Goal: Information Seeking & Learning: Learn about a topic

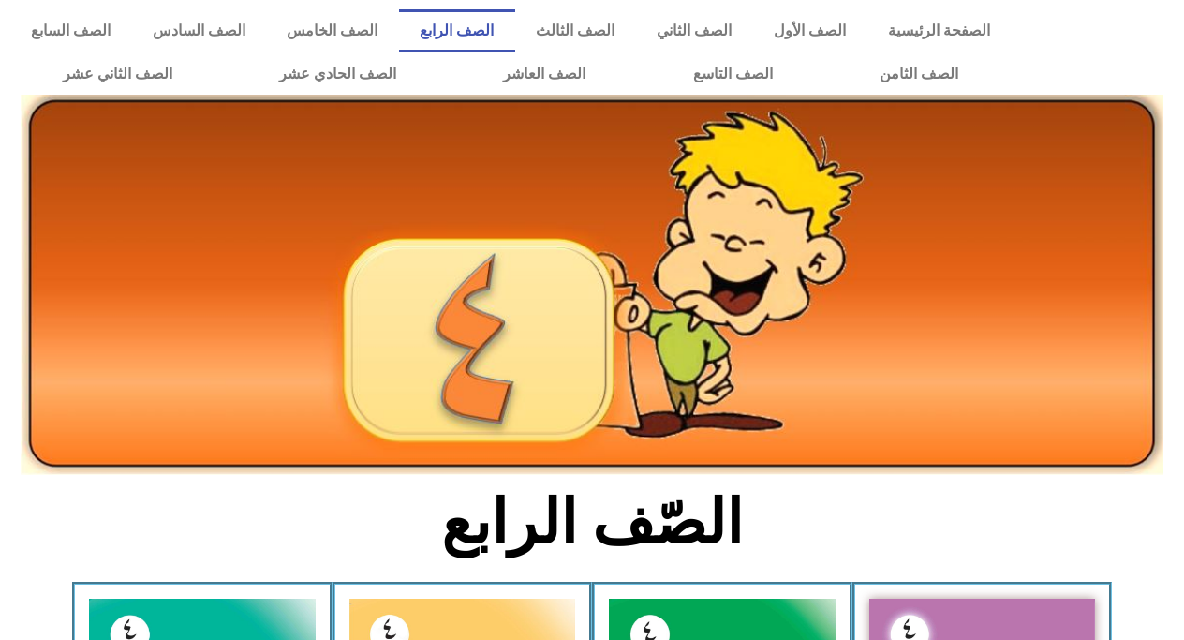
click at [1155, 77] on div at bounding box center [1102, 52] width 163 height 105
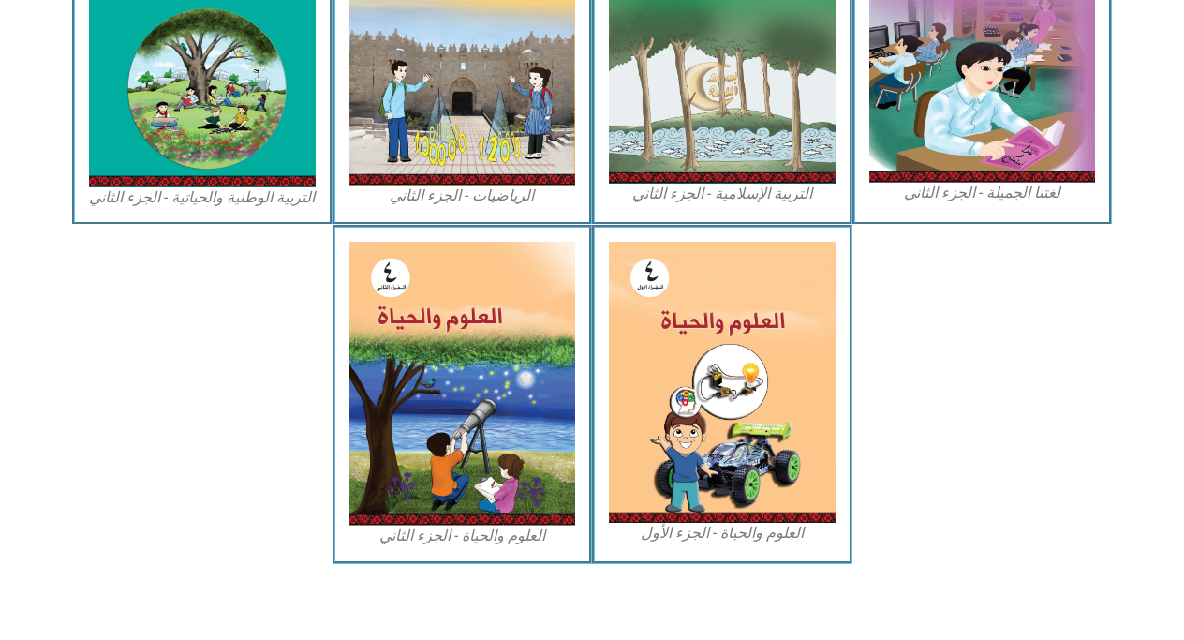
scroll to position [1038, 0]
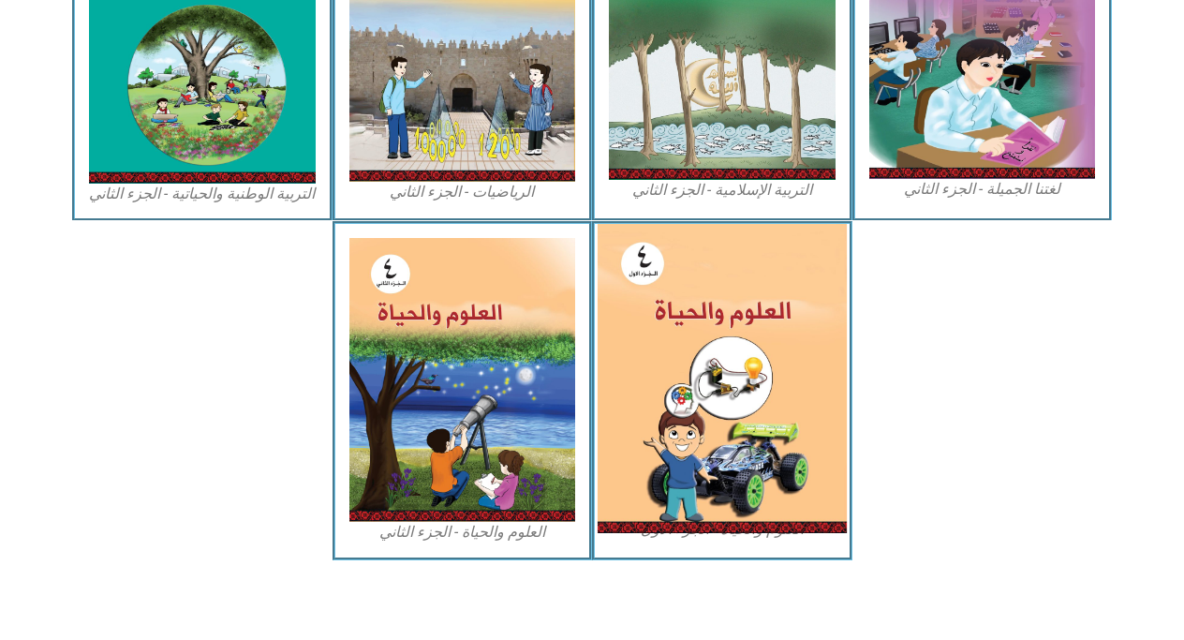
click at [794, 336] on img at bounding box center [722, 378] width 249 height 309
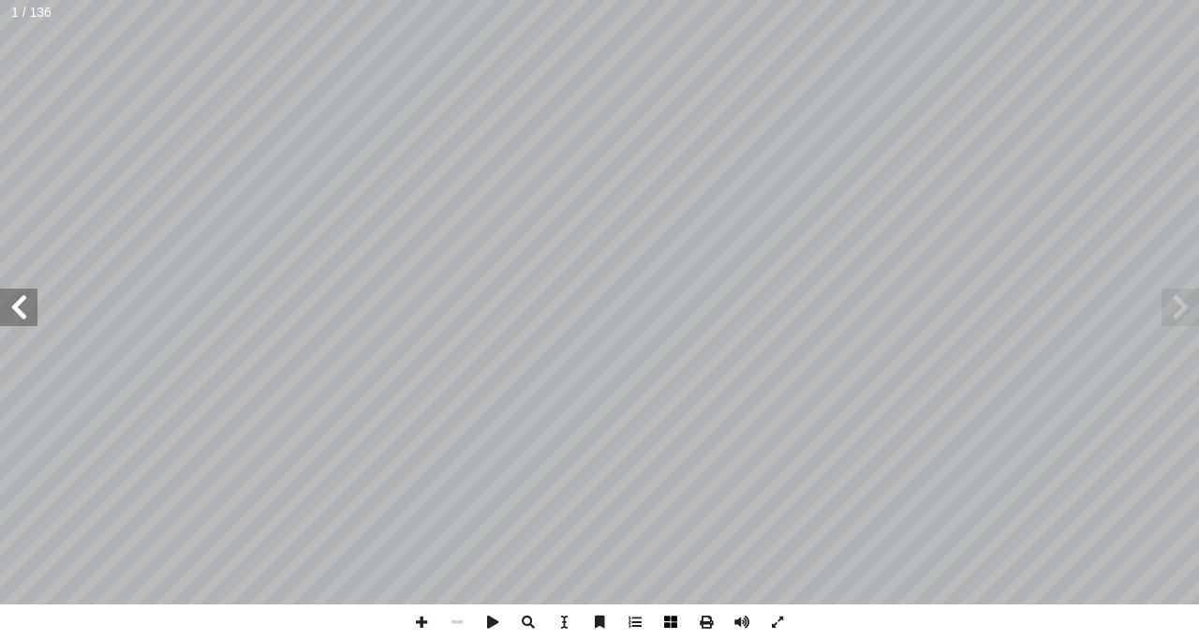
click at [662, 615] on span at bounding box center [671, 622] width 36 height 36
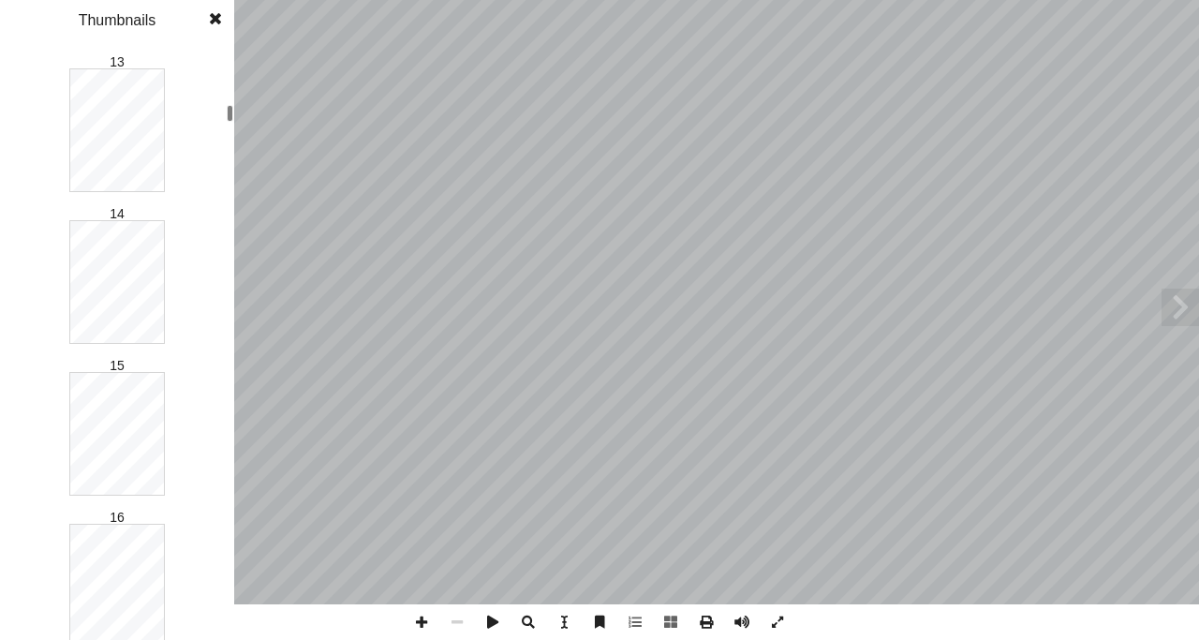
click at [228, 110] on div at bounding box center [230, 113] width 7 height 17
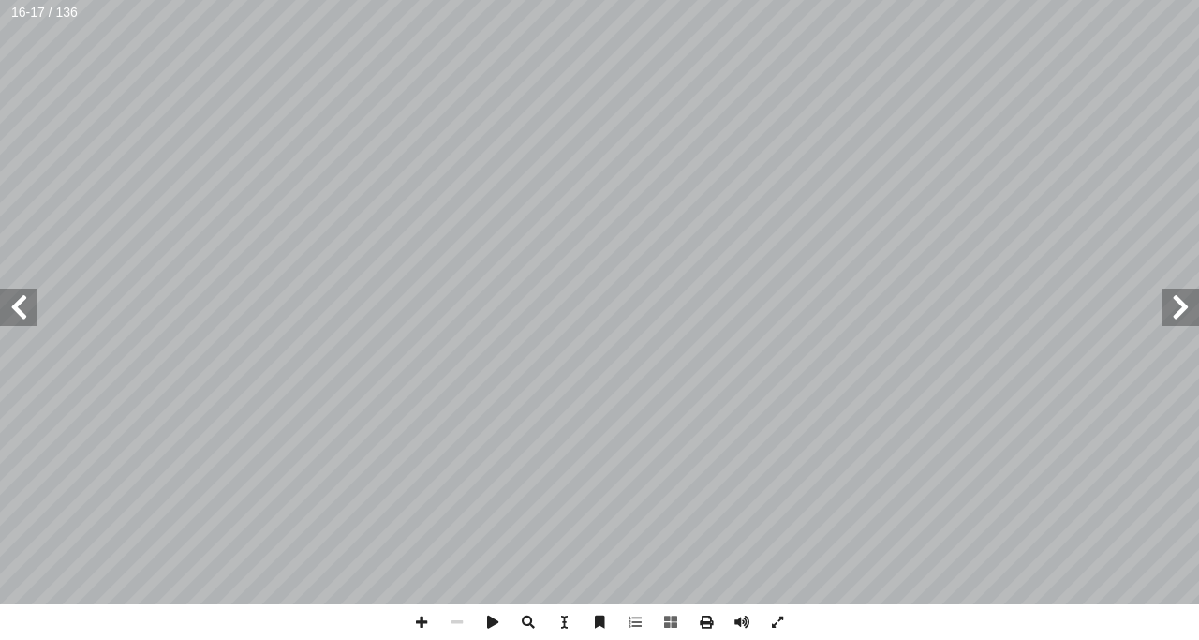
click at [14, 315] on span at bounding box center [18, 307] width 37 height 37
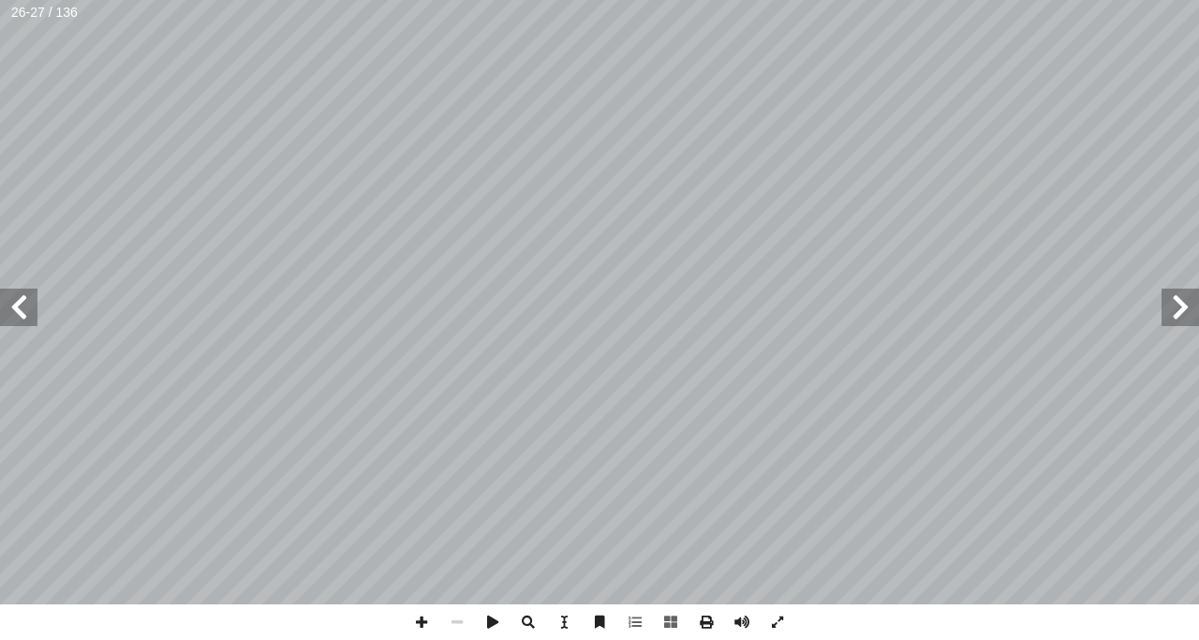
click at [14, 315] on span at bounding box center [18, 307] width 37 height 37
click at [420, 625] on span at bounding box center [422, 622] width 36 height 36
